Goal: Obtain resource: Obtain resource

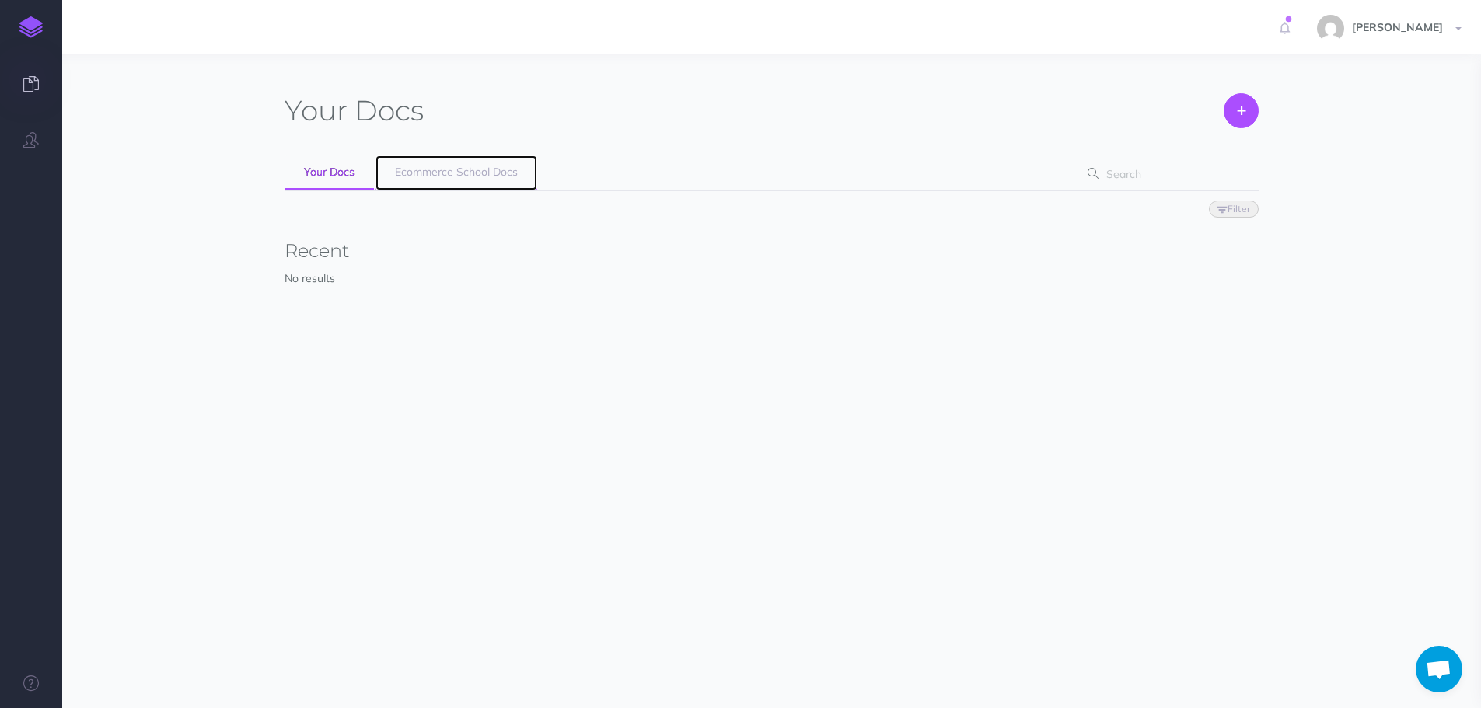
click at [477, 172] on span "Ecommerce School Docs" at bounding box center [456, 172] width 123 height 14
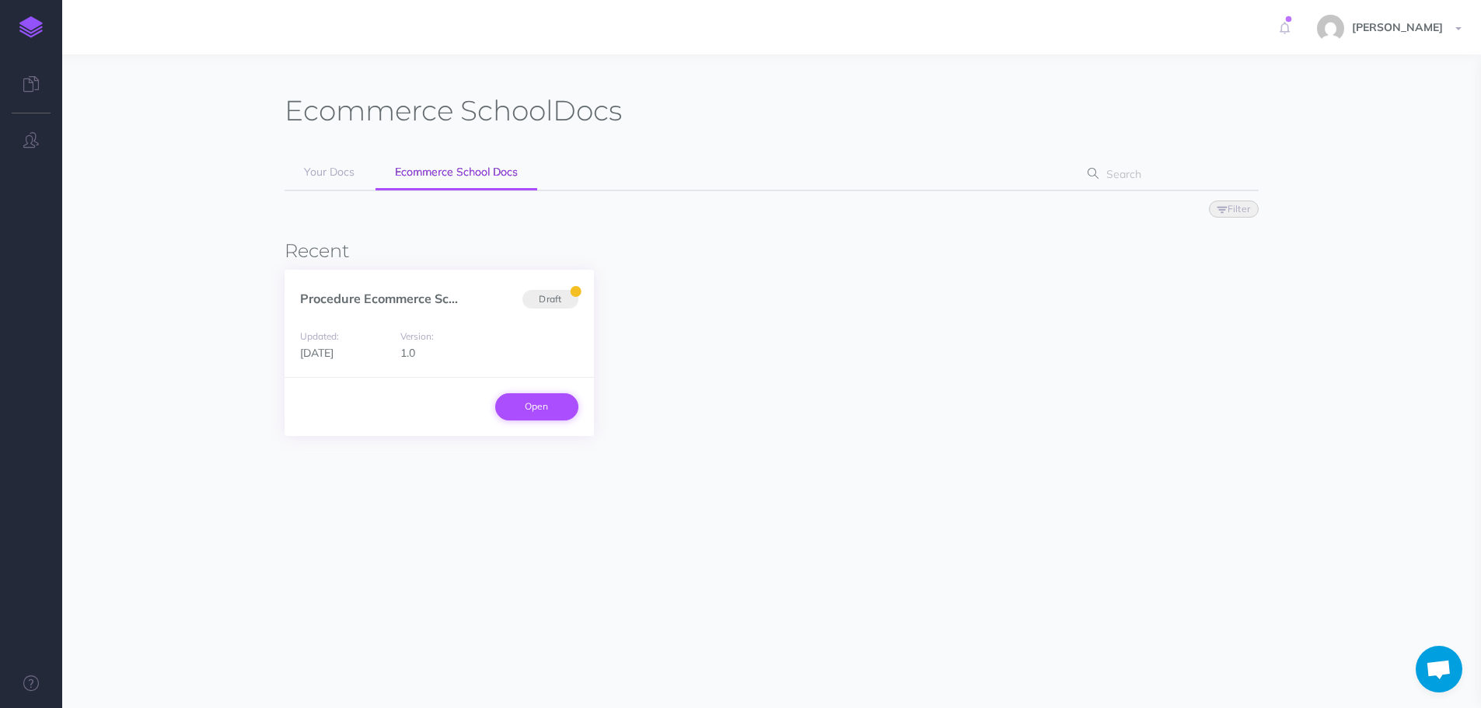
click at [555, 410] on link "Open" at bounding box center [536, 406] width 83 height 26
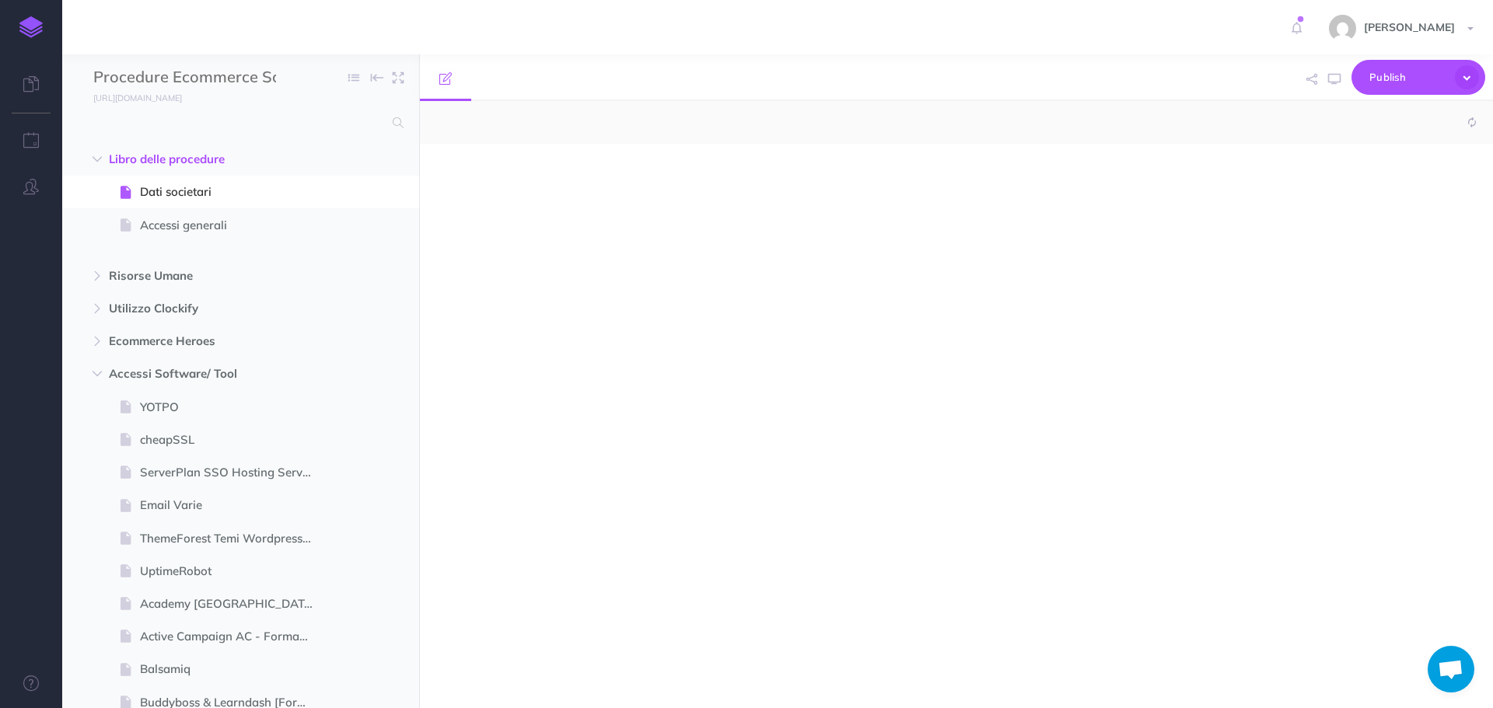
select select "null"
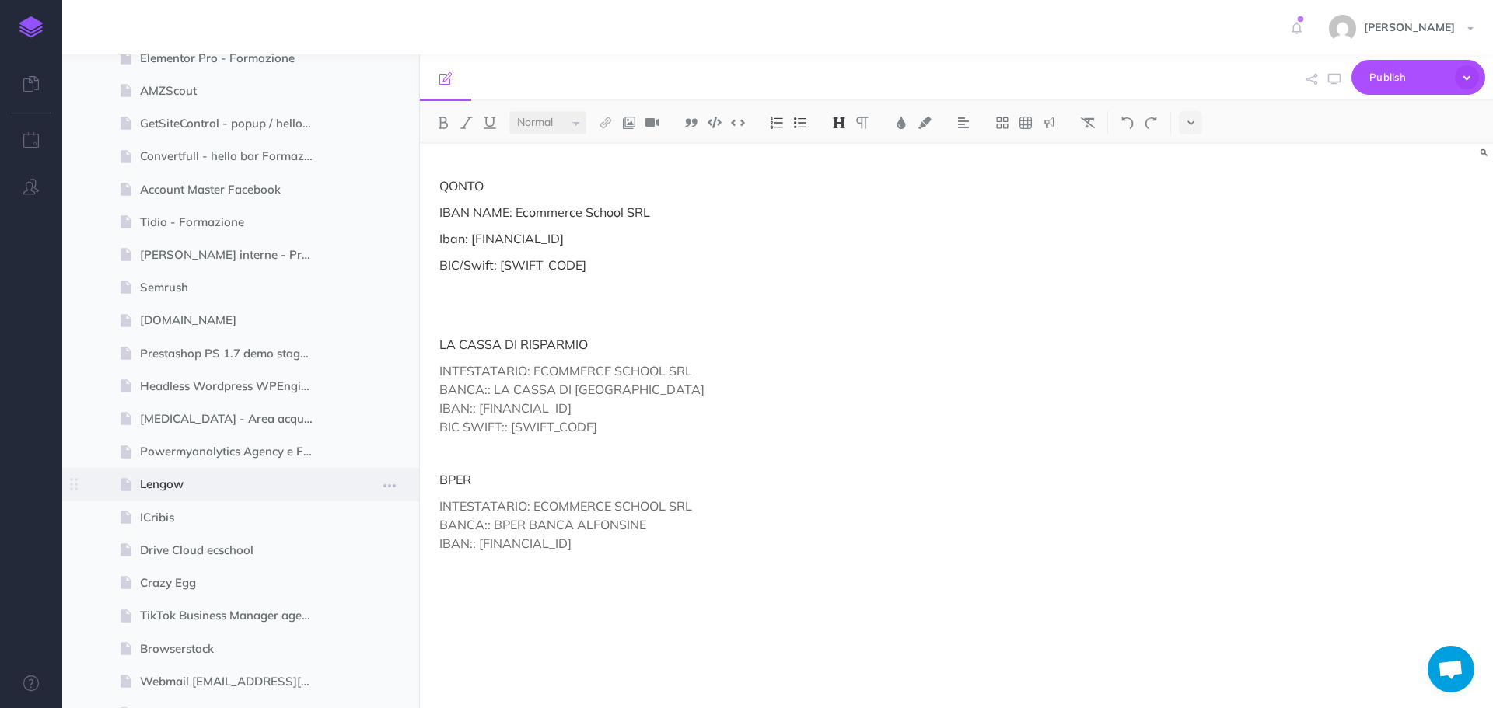
scroll to position [1555, 0]
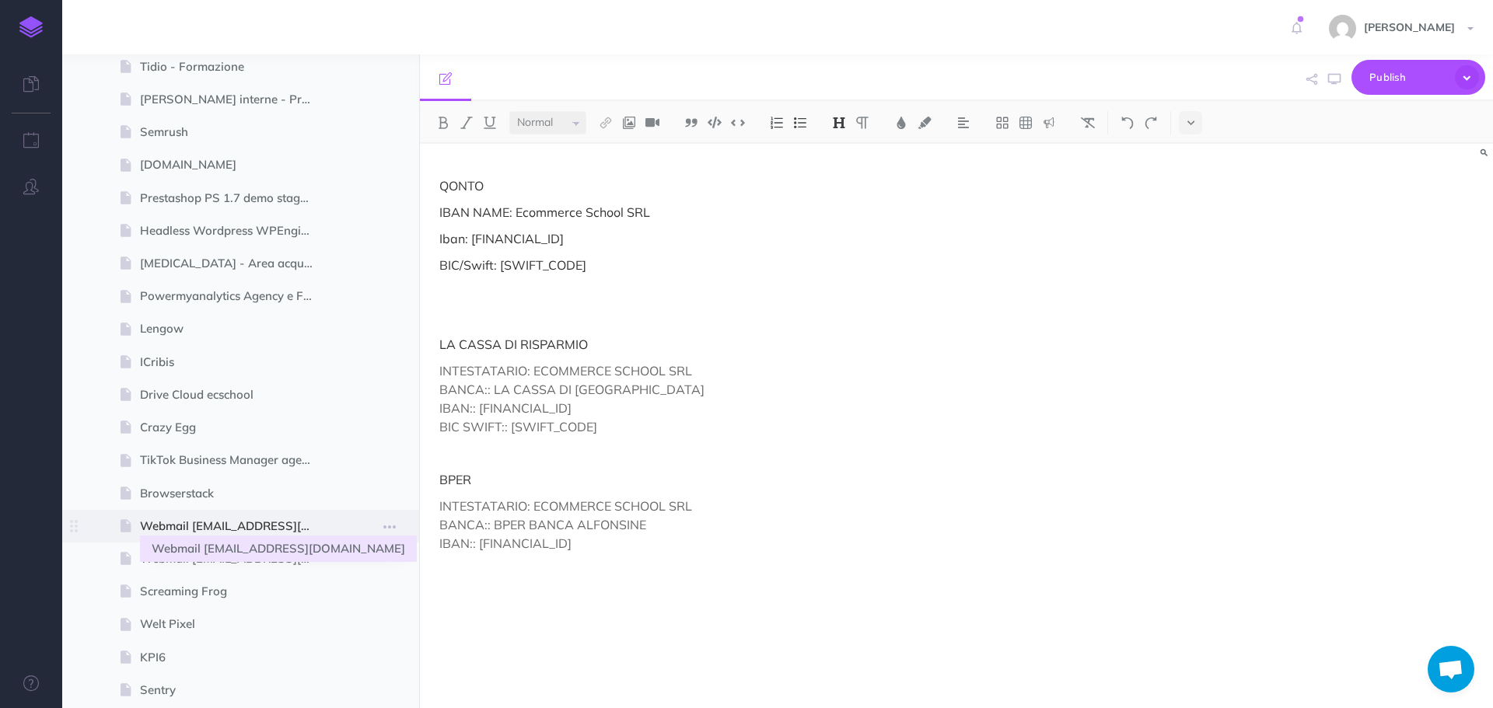
click at [270, 519] on span "Webmail web@ecommerce-school.it" at bounding box center [233, 526] width 186 height 19
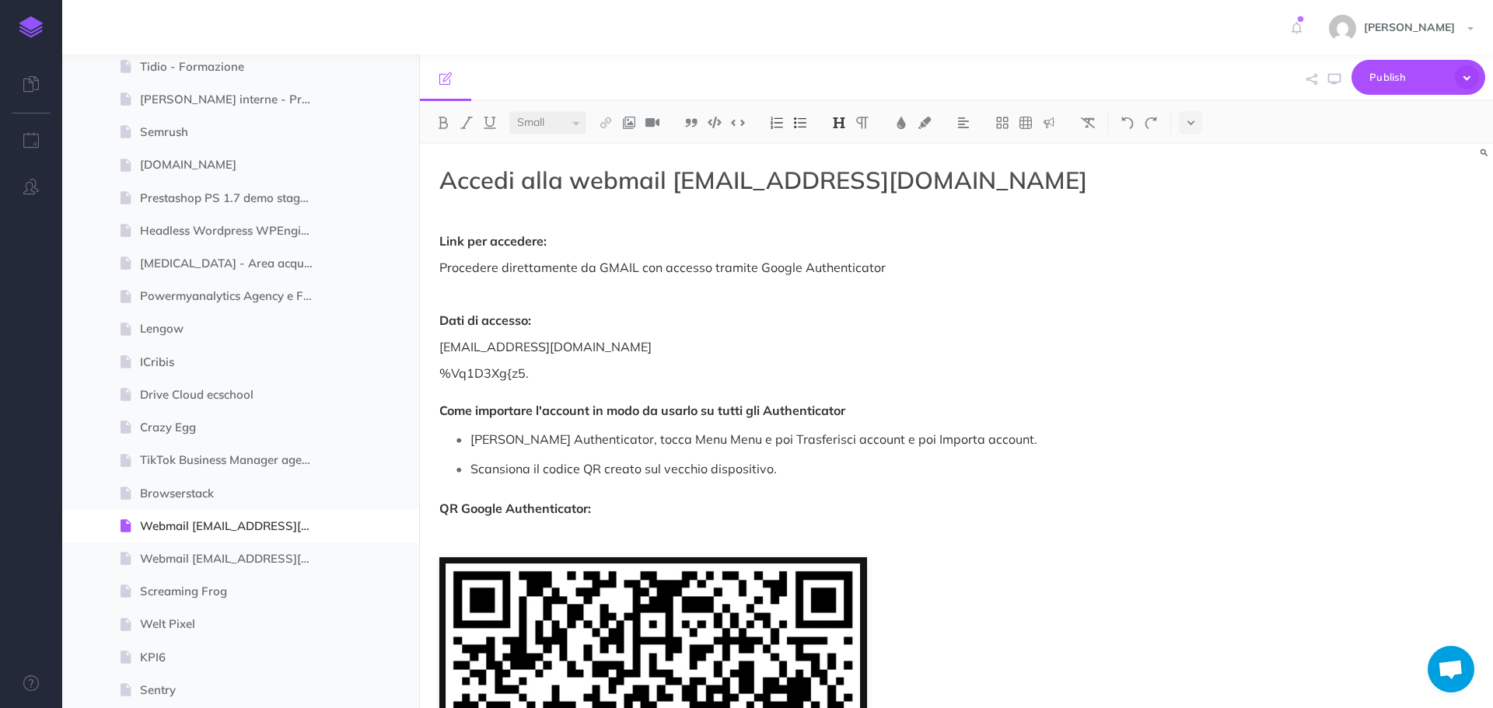
select select "null"
drag, startPoint x: 557, startPoint y: 369, endPoint x: 443, endPoint y: 381, distance: 114.9
click at [443, 381] on p "%Vq1D3Xg{z5. Come importare l'account in modo da usarlo su tutti gli Authentica…" at bounding box center [795, 392] width 712 height 56
copy p "%Vq1D3Xg{z5."
